Goal: Check status

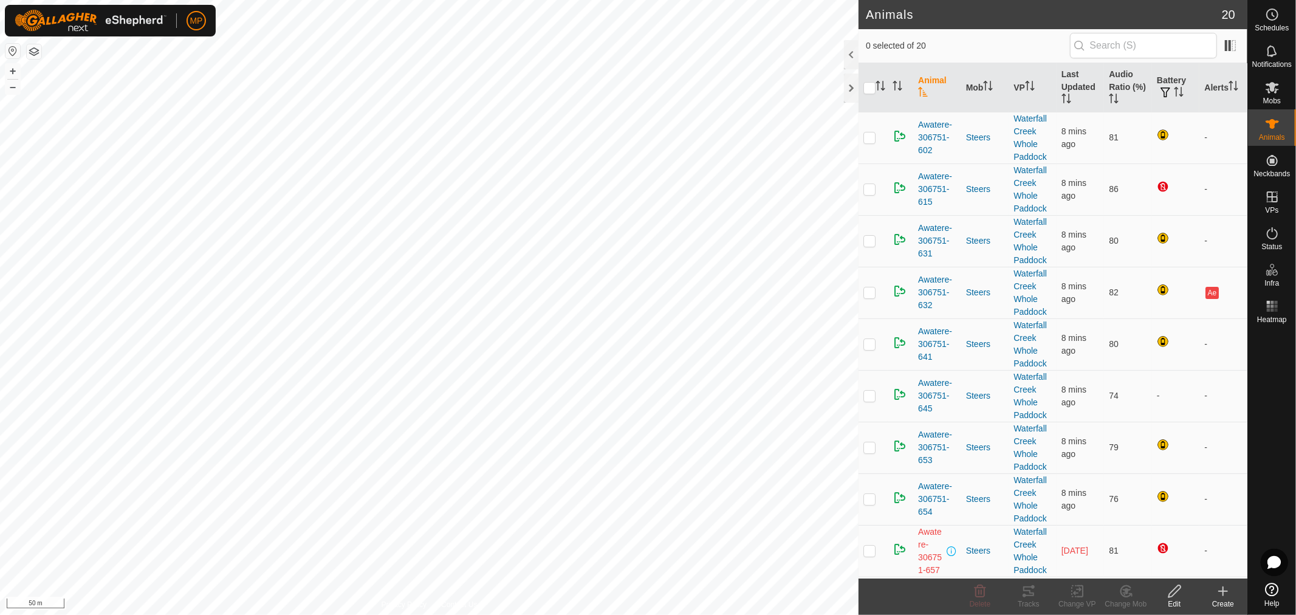
click at [799, 614] on html "MP Schedules Notifications Mobs Animals Neckbands VPs Status Infra Heatmap Help…" at bounding box center [648, 307] width 1296 height 615
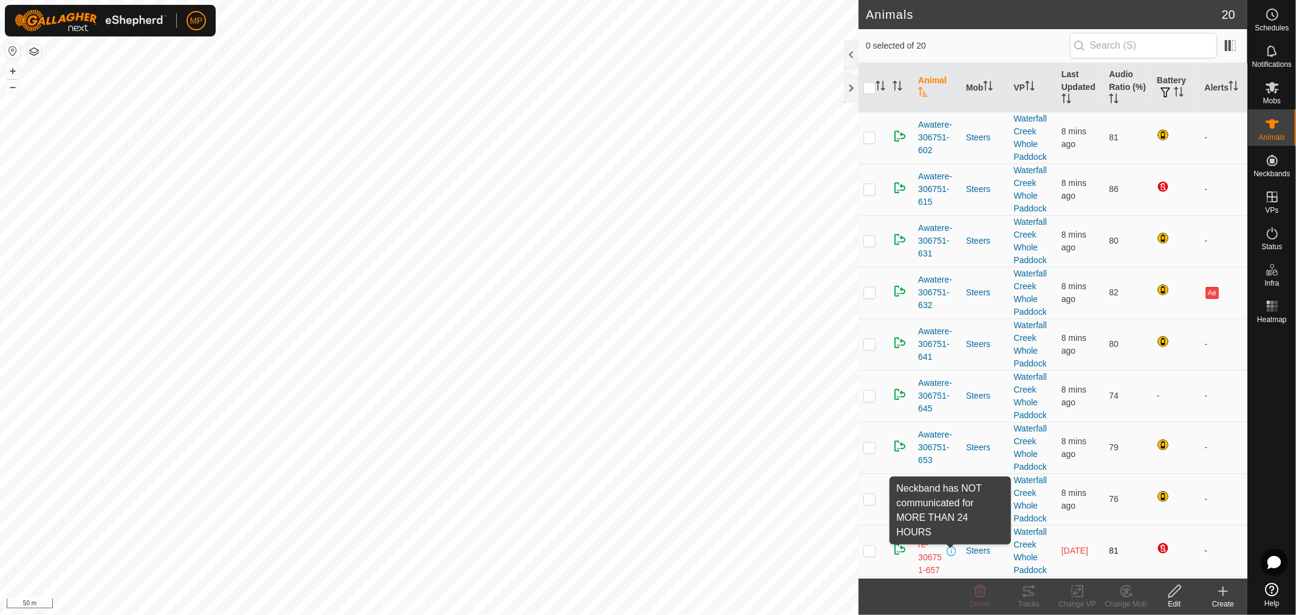
click at [949, 552] on span at bounding box center [952, 551] width 10 height 10
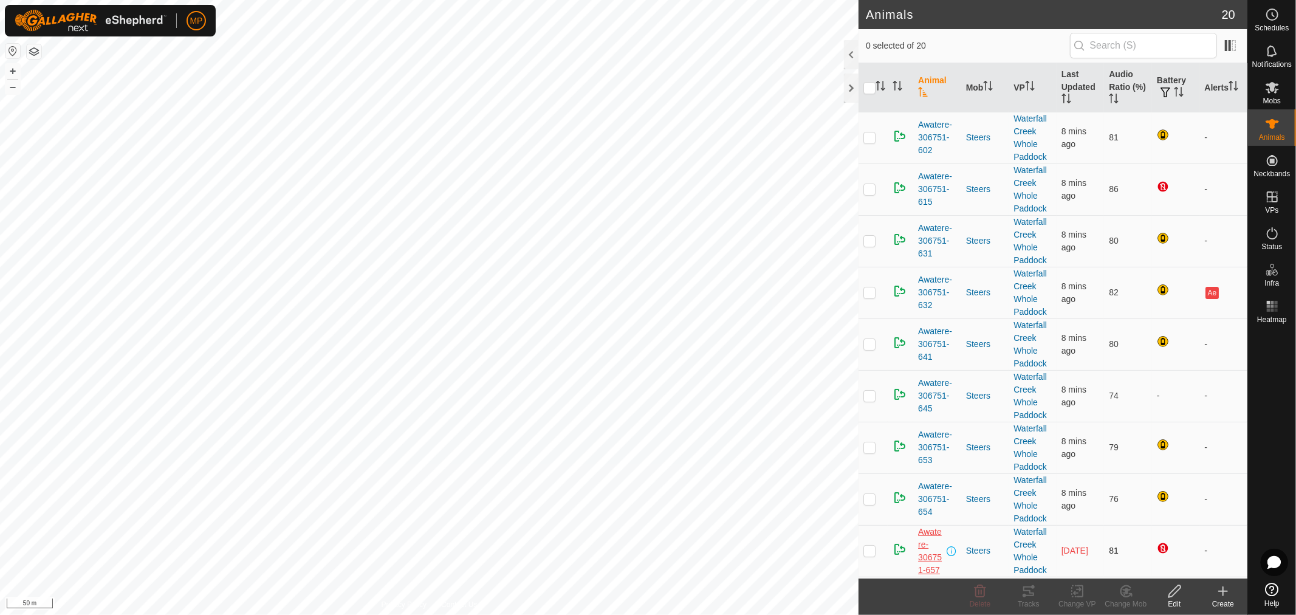
click at [926, 554] on span "Awatere-306751-657" at bounding box center [931, 551] width 26 height 51
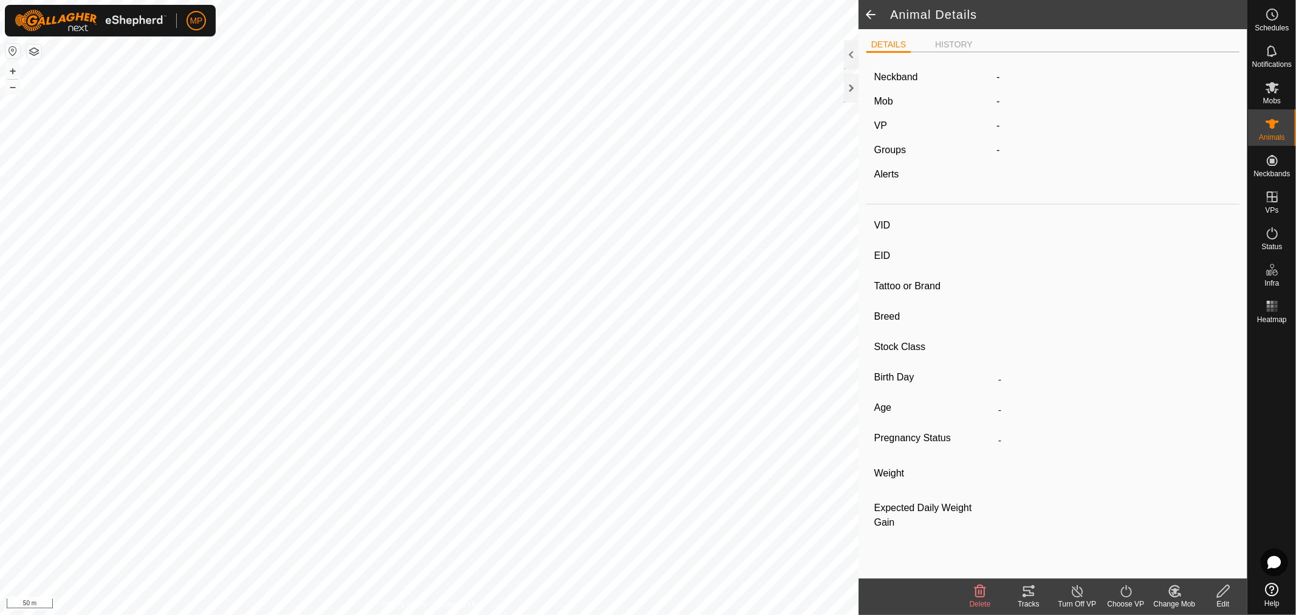
type input "Awatere-306751-657"
type input "982123841594408"
type input "-"
type input "Angus"
type input "-"
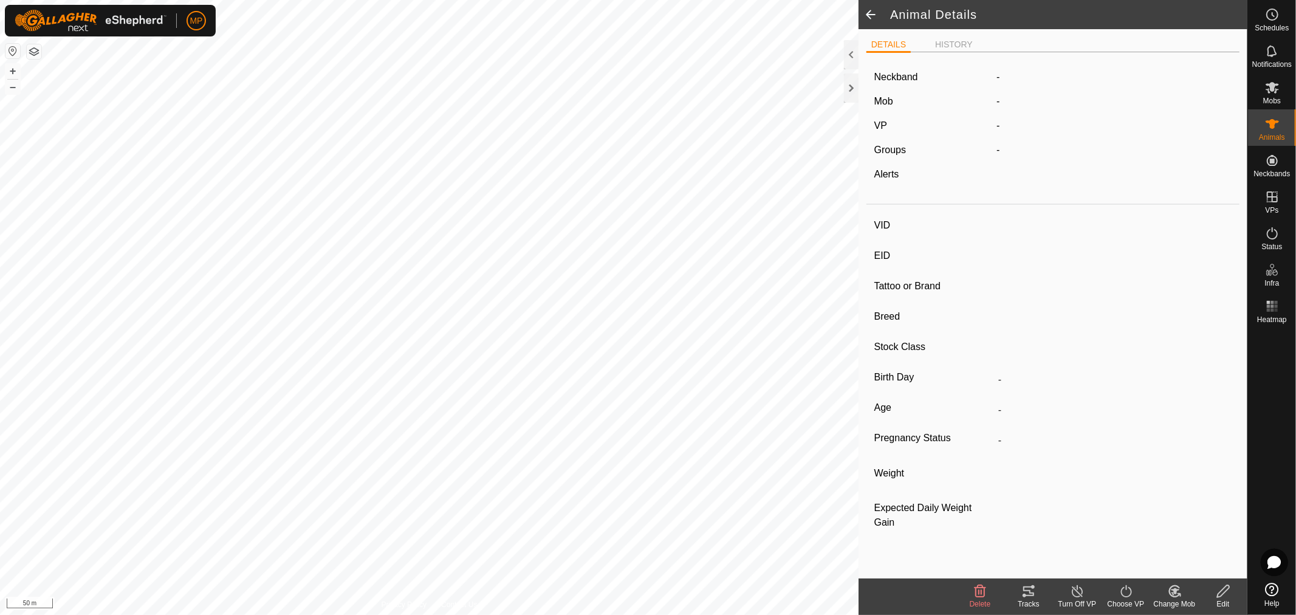
type input "09/2024"
type input "11 months"
type input "0 kg"
type input "-"
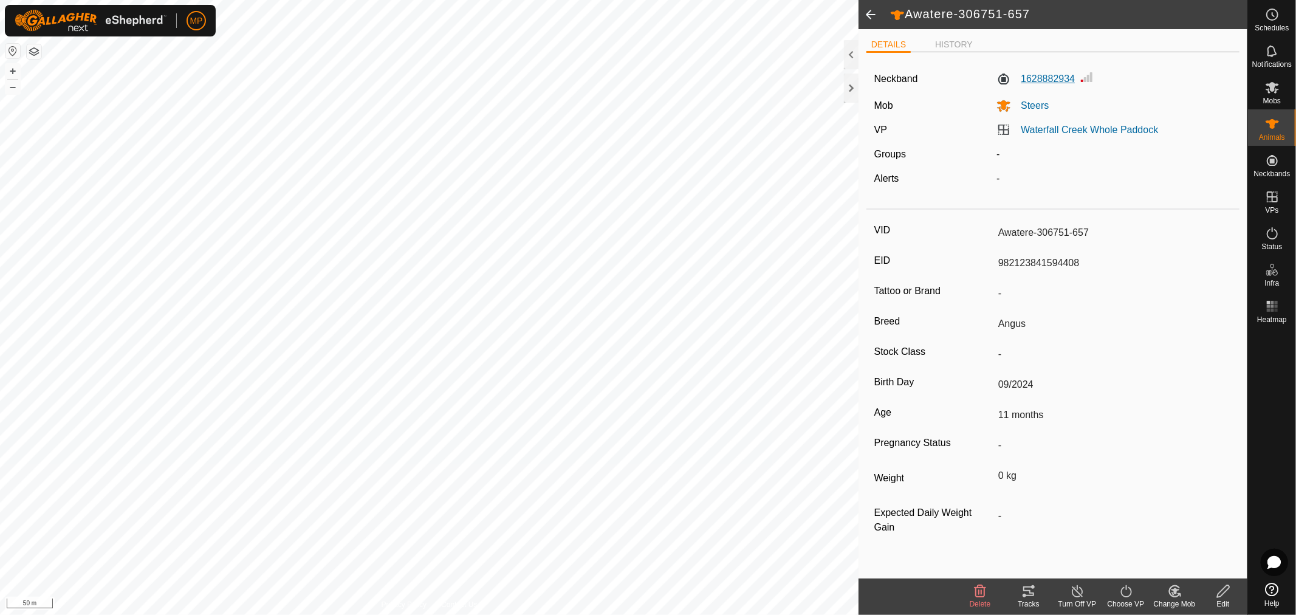
click at [1045, 79] on label "1628882934" at bounding box center [1035, 79] width 78 height 15
